Goal: Find specific page/section: Find specific page/section

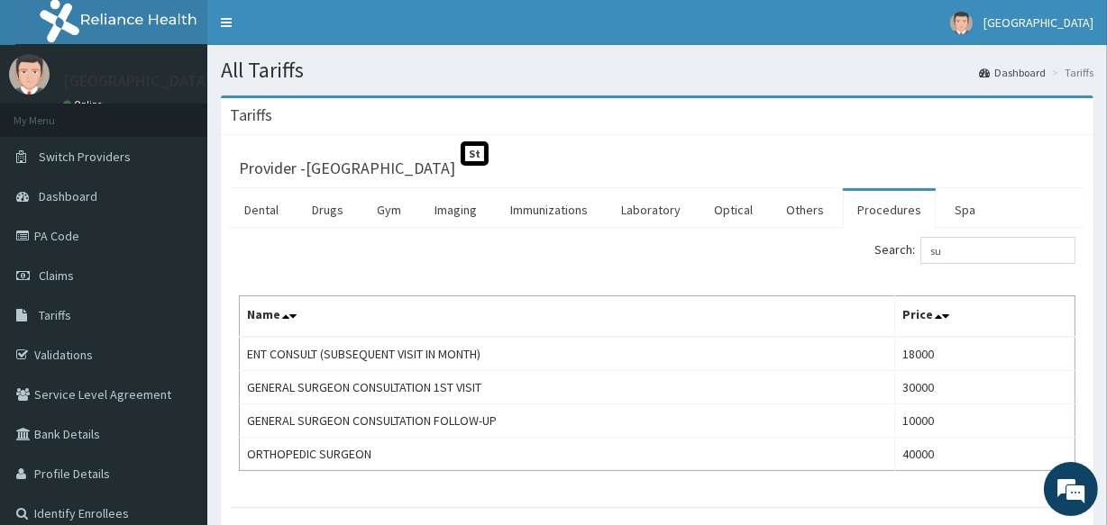
type input "s"
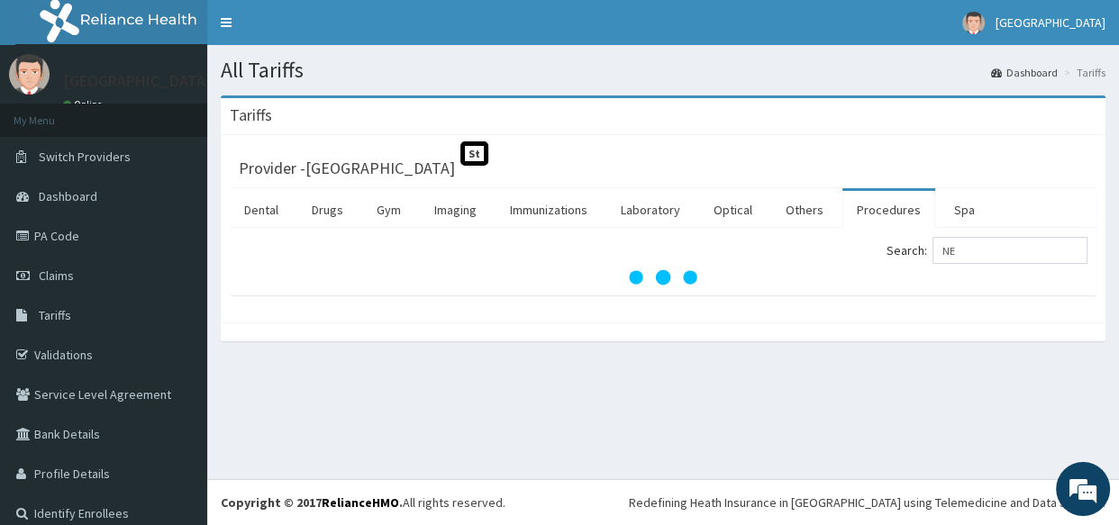
type input "N"
type input "CARDIO"
click at [63, 232] on link "PA Code" at bounding box center [103, 236] width 207 height 40
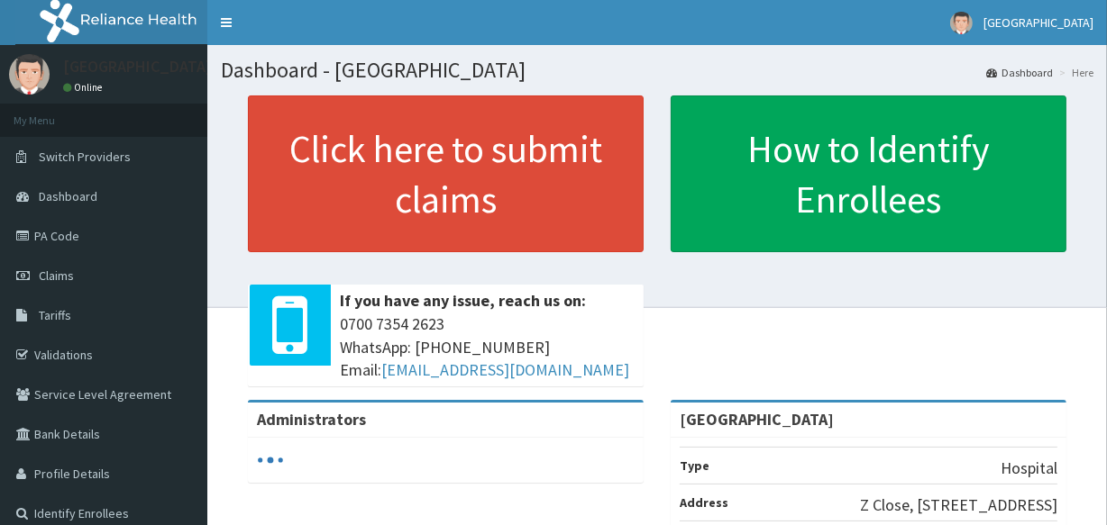
click at [59, 232] on link "PA Code" at bounding box center [103, 236] width 207 height 40
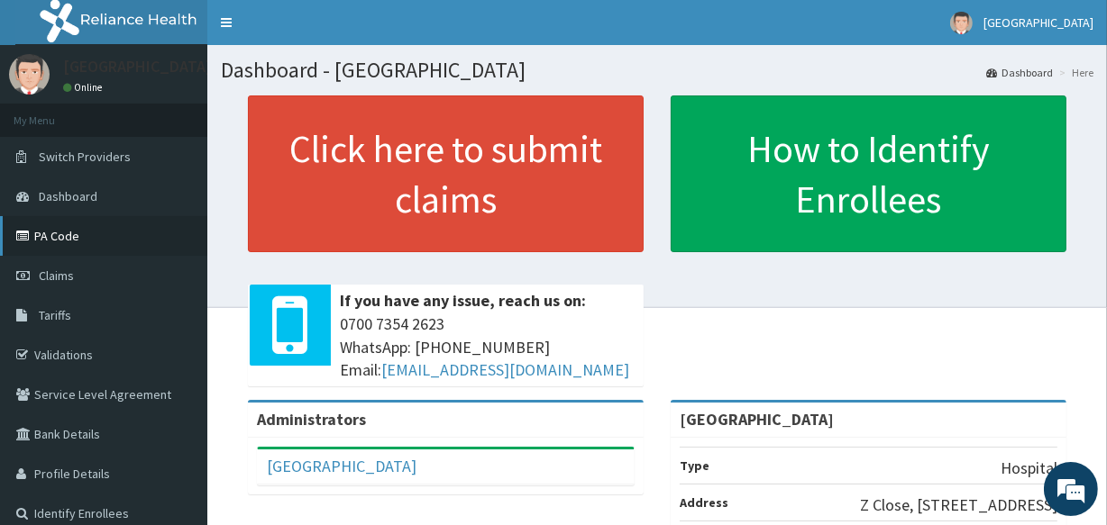
click at [90, 237] on link "PA Code" at bounding box center [103, 236] width 207 height 40
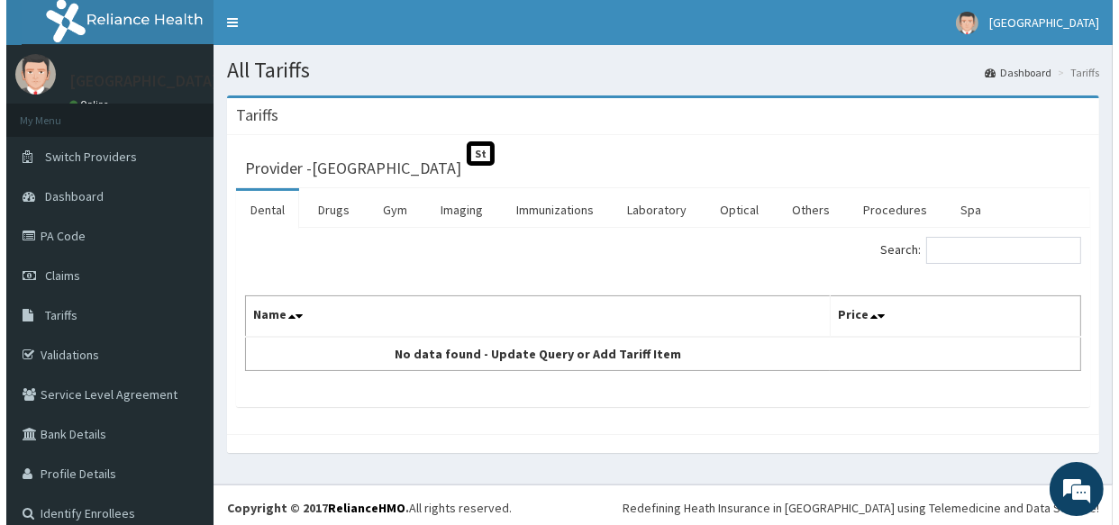
scroll to position [12, 0]
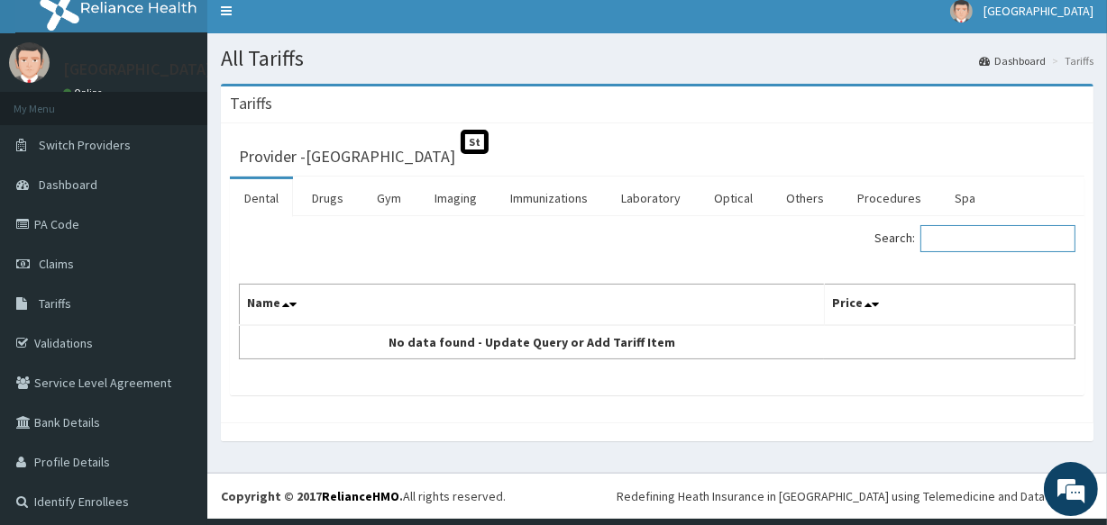
click at [973, 226] on input "Search:" at bounding box center [997, 238] width 155 height 27
click at [886, 196] on link "Procedures" at bounding box center [888, 198] width 93 height 38
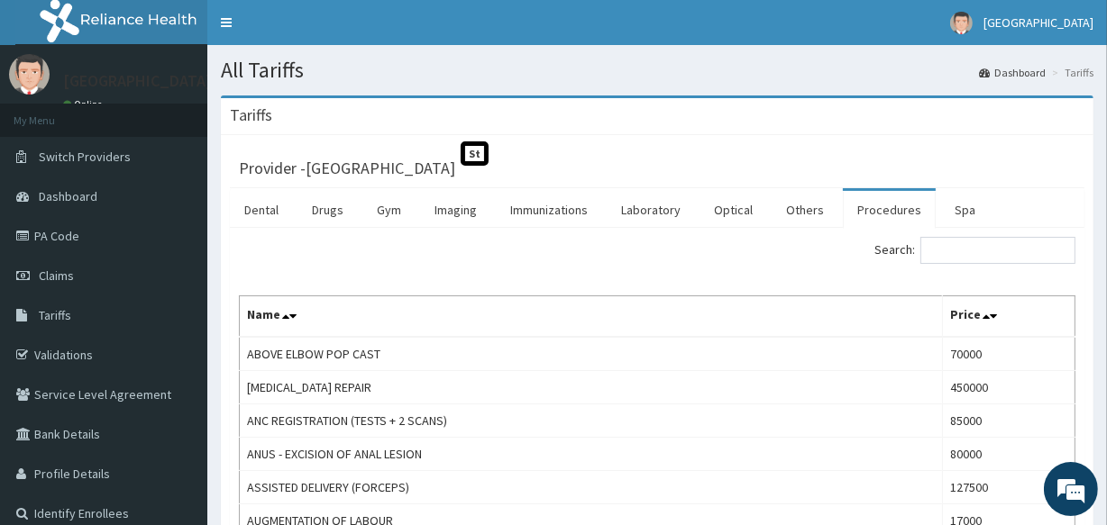
scroll to position [0, 0]
click at [972, 241] on input "Search:" at bounding box center [997, 250] width 155 height 27
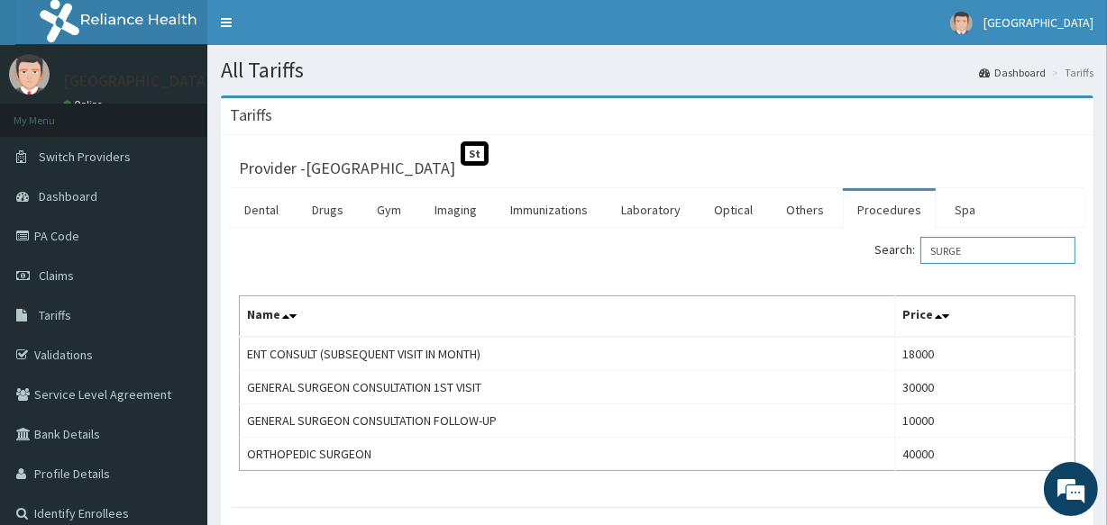
type input "SURGE"
